Goal: Information Seeking & Learning: Learn about a topic

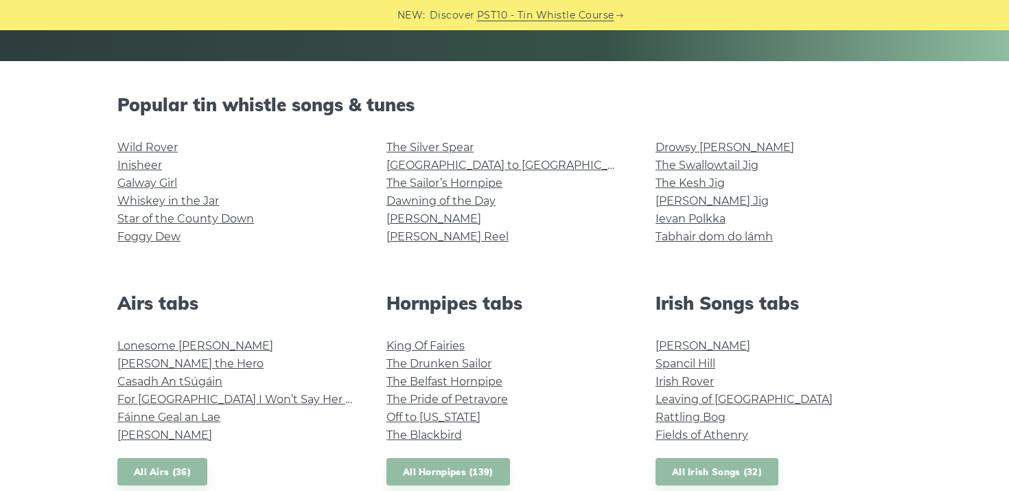
scroll to position [300, 0]
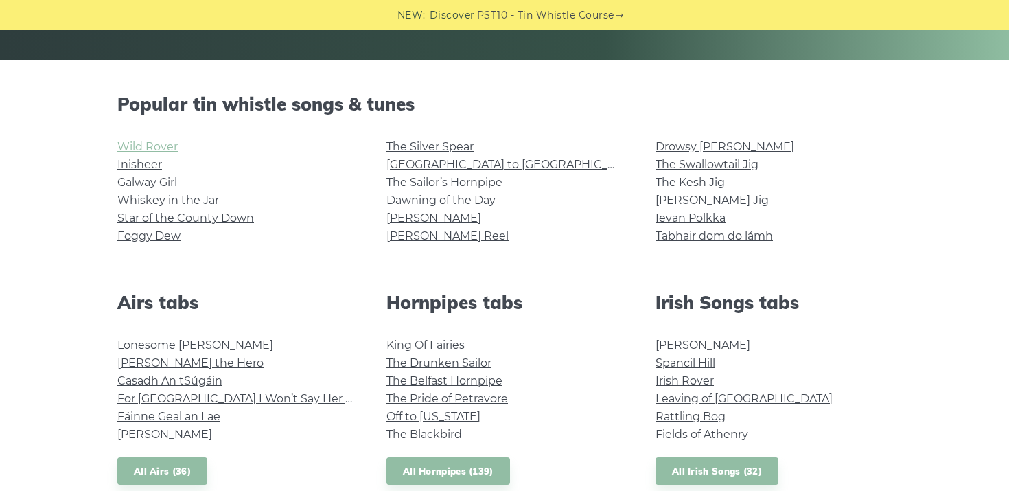
click at [146, 147] on link "Wild Rover" at bounding box center [147, 146] width 60 height 13
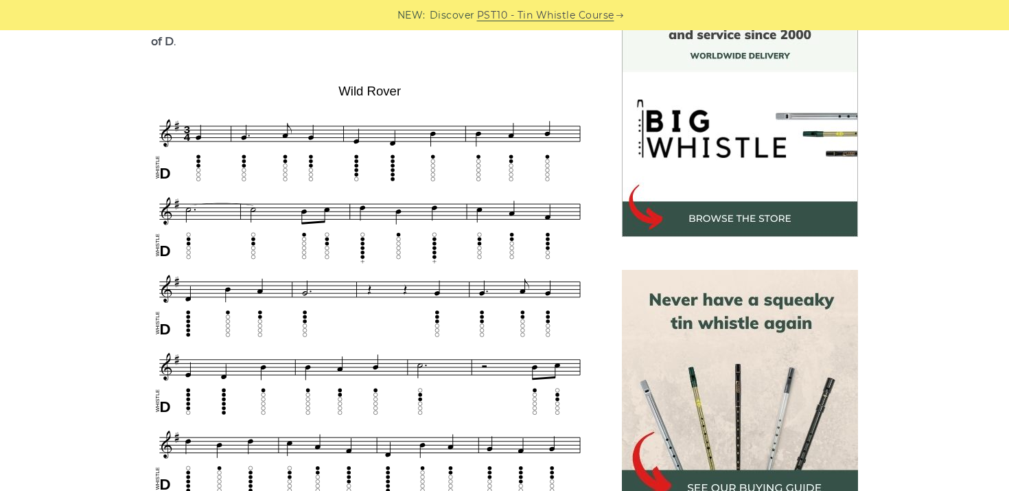
scroll to position [392, 0]
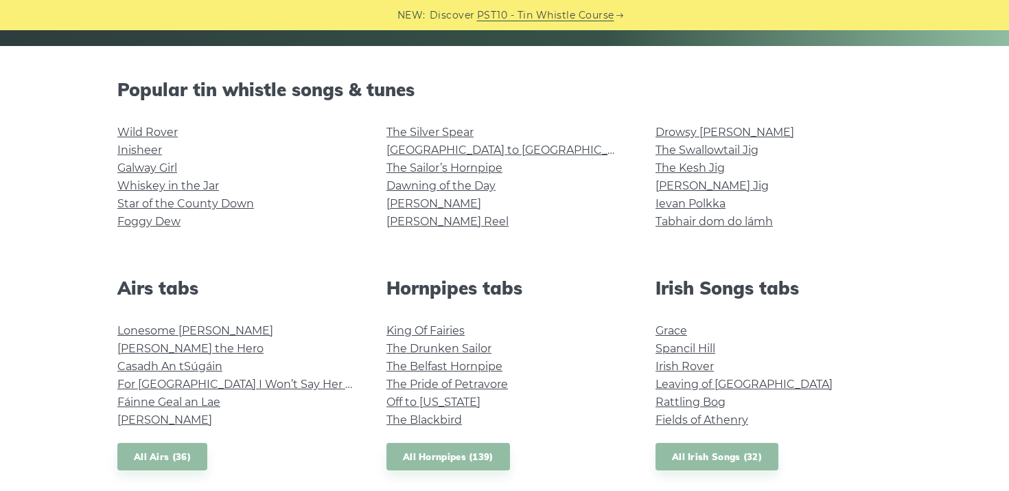
scroll to position [316, 0]
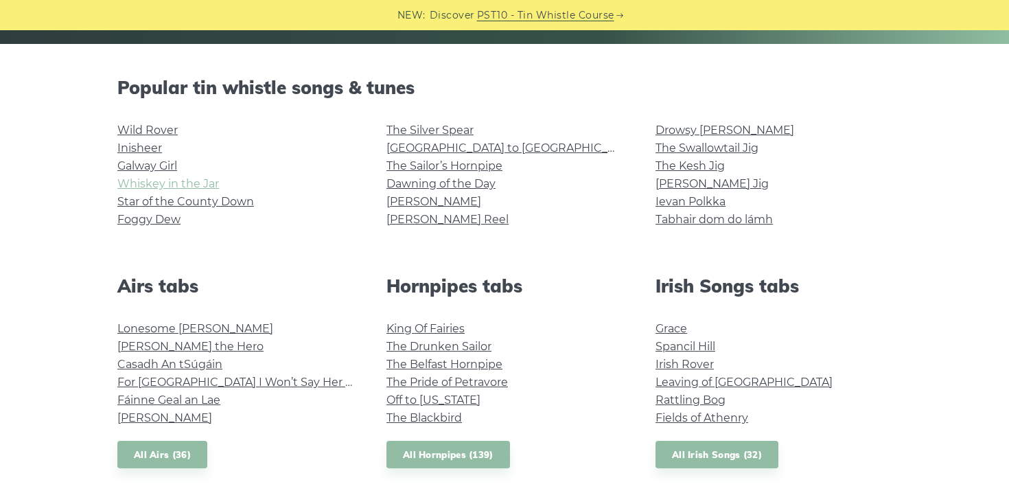
click at [194, 181] on link "Whiskey in the Jar" at bounding box center [168, 183] width 102 height 13
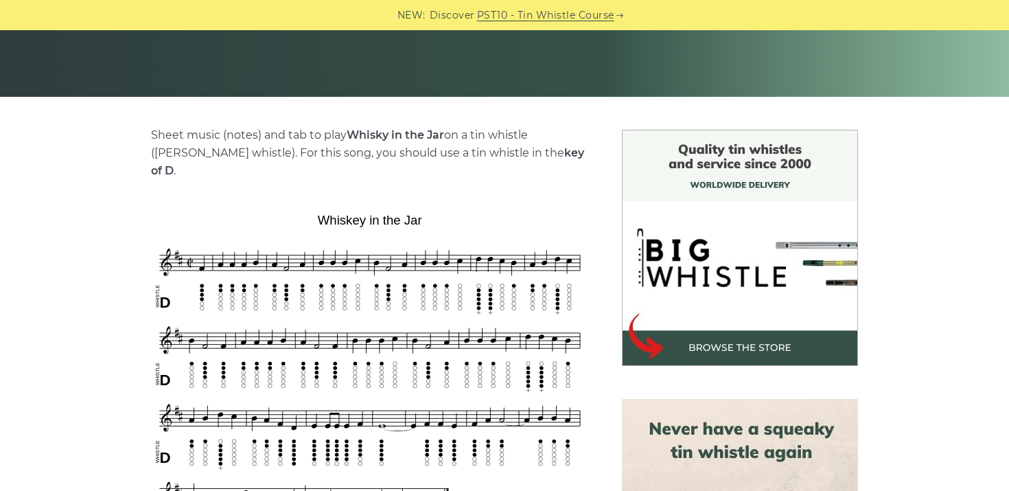
scroll to position [281, 0]
